Goal: Information Seeking & Learning: Learn about a topic

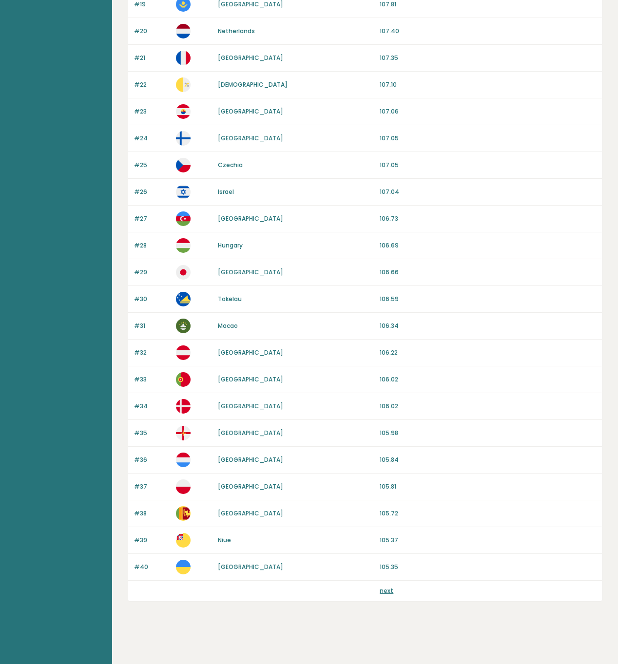
scroll to position [613, 0]
click at [384, 592] on link "next" at bounding box center [387, 591] width 14 height 8
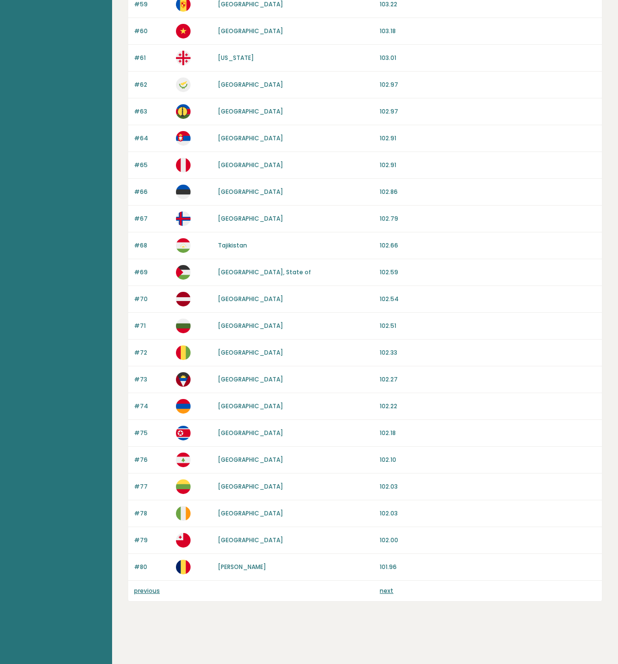
scroll to position [613, 0]
click at [386, 589] on link "next" at bounding box center [387, 591] width 14 height 8
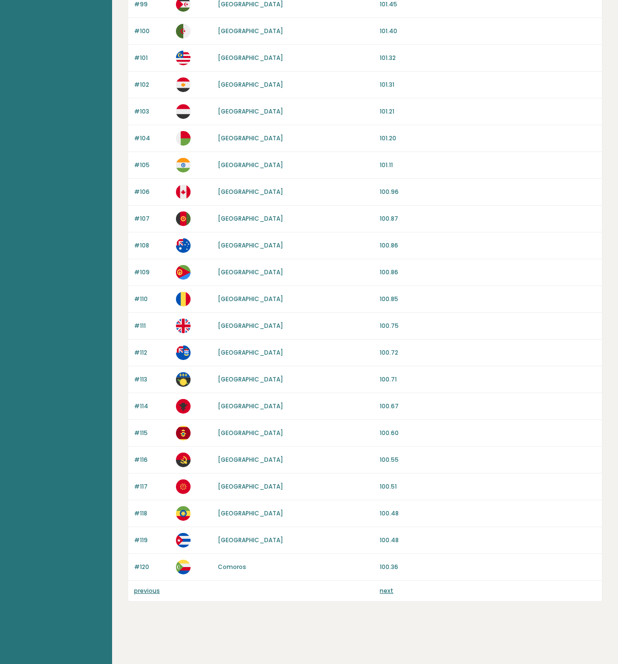
scroll to position [613, 0]
click at [387, 591] on link "next" at bounding box center [387, 591] width 14 height 8
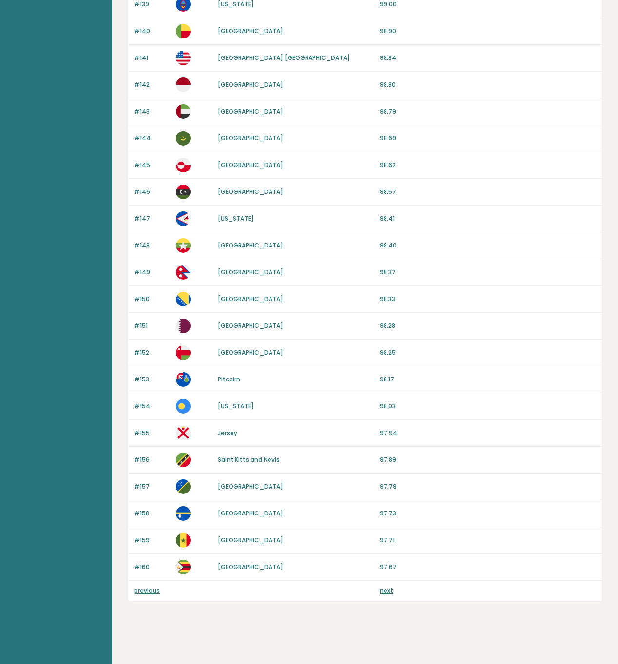
scroll to position [613, 0]
click at [387, 591] on link "next" at bounding box center [387, 591] width 14 height 8
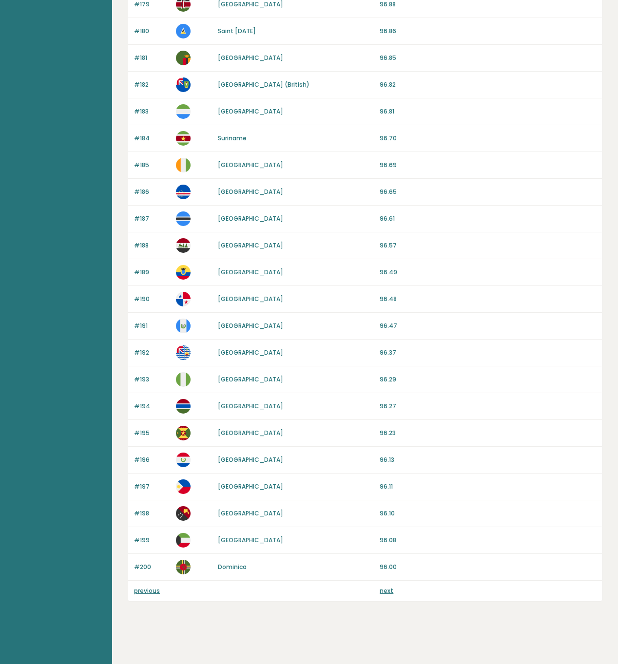
scroll to position [613, 0]
click at [387, 591] on link "next" at bounding box center [387, 591] width 14 height 8
